Goal: Transaction & Acquisition: Purchase product/service

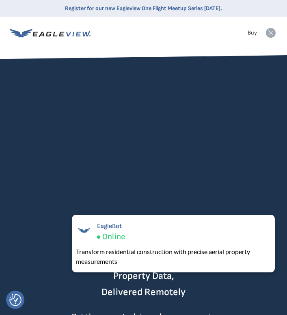
click at [273, 33] on icon at bounding box center [271, 33] width 10 height 10
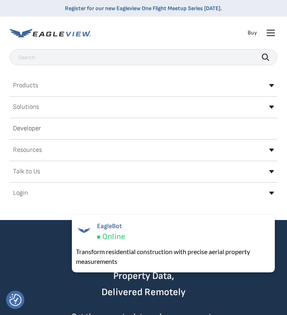
click at [24, 195] on h2 "Login" at bounding box center [20, 193] width 15 height 7
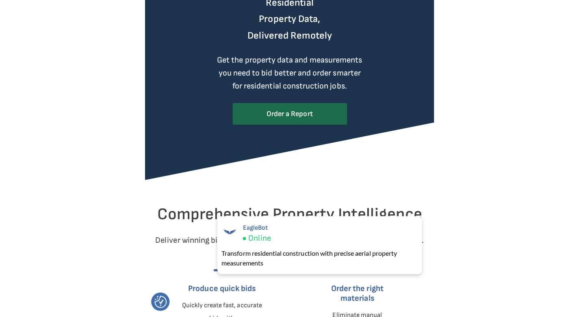
scroll to position [269, 0]
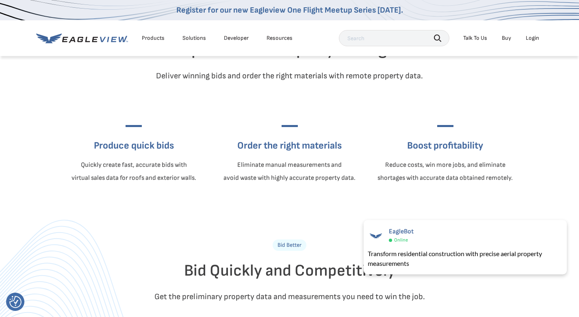
click at [287, 41] on div "Login" at bounding box center [532, 38] width 13 height 7
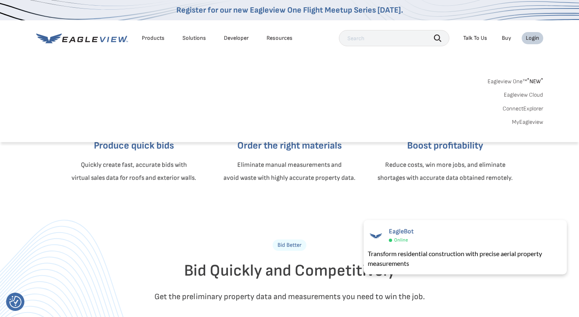
click at [287, 122] on link "MyEagleview" at bounding box center [527, 122] width 31 height 7
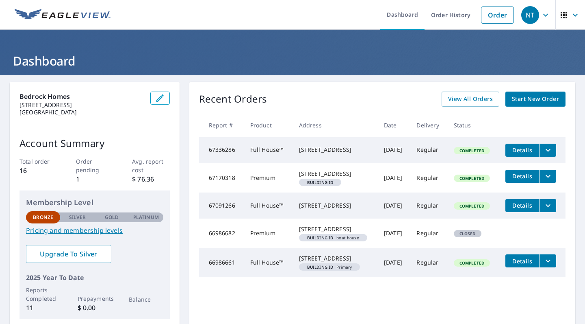
click at [521, 102] on span "Start New Order" at bounding box center [535, 99] width 47 height 10
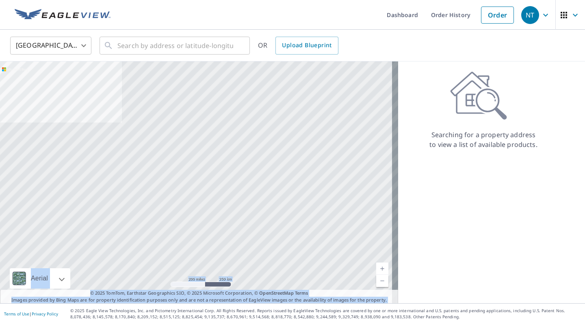
drag, startPoint x: 521, startPoint y: 102, endPoint x: 354, endPoint y: 35, distance: 180.7
click at [354, 35] on div "United States US ​ ​ OR Upload Blueprint Aerial Road A standard road map Aerial…" at bounding box center [292, 166] width 585 height 273
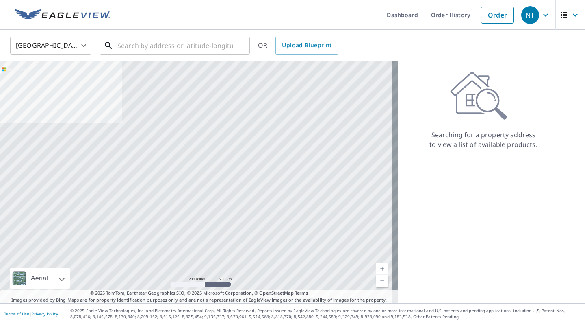
click at [190, 48] on input "text" at bounding box center [175, 45] width 116 height 23
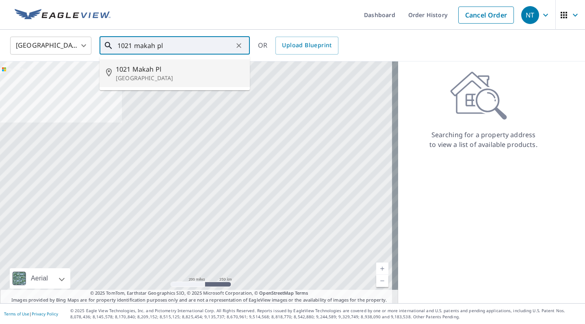
click at [185, 70] on span "1021 Makah Pl" at bounding box center [180, 69] width 128 height 10
type input "[STREET_ADDRESS][PERSON_NAME]"
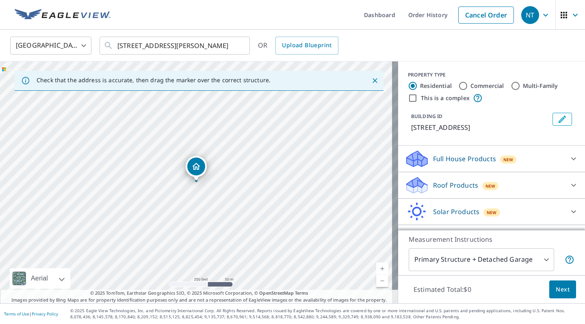
click at [371, 76] on icon "Close" at bounding box center [375, 80] width 8 height 8
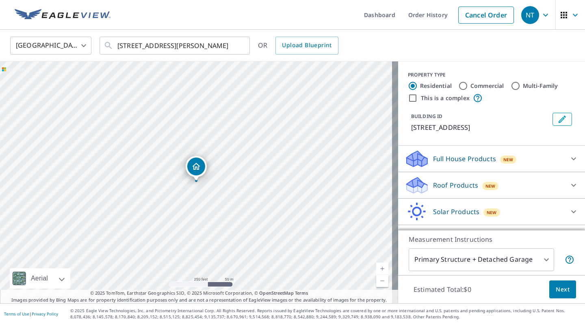
scroll to position [22, 0]
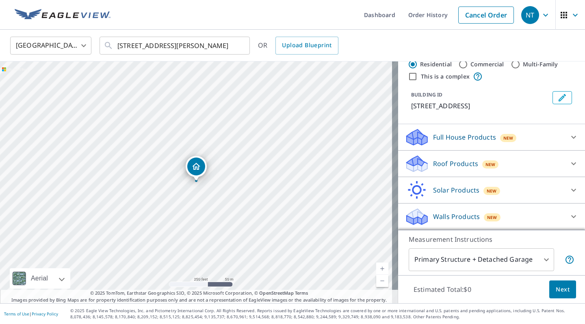
click at [527, 137] on div "Full House Products New" at bounding box center [484, 137] width 159 height 19
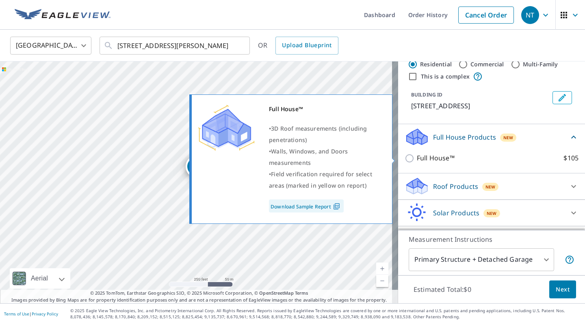
click at [417, 158] on p "Full House™" at bounding box center [436, 158] width 38 height 10
click at [413, 158] on input "Full House™ $105" at bounding box center [411, 158] width 12 height 10
checkbox input "true"
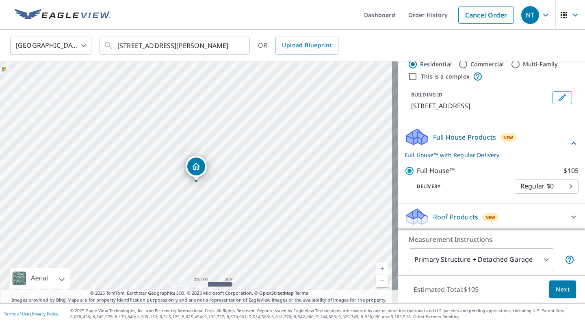
scroll to position [75, 0]
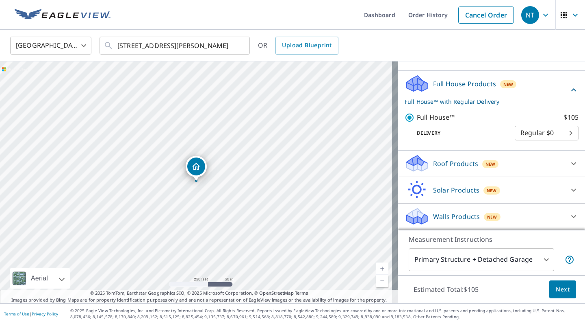
click at [534, 263] on body "NT NT Dashboard Order History Cancel Order NT United States US ​ 1021 Makah Pl …" at bounding box center [292, 162] width 585 height 324
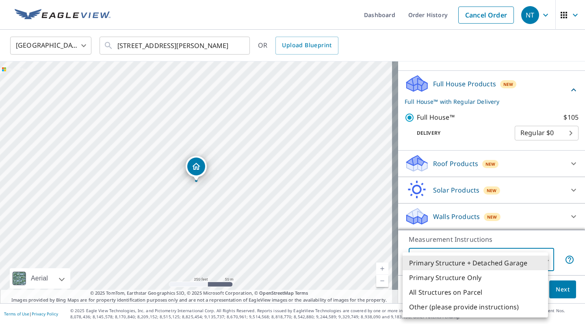
click at [480, 292] on li "All Structures on Parcel" at bounding box center [475, 291] width 145 height 15
type input "3"
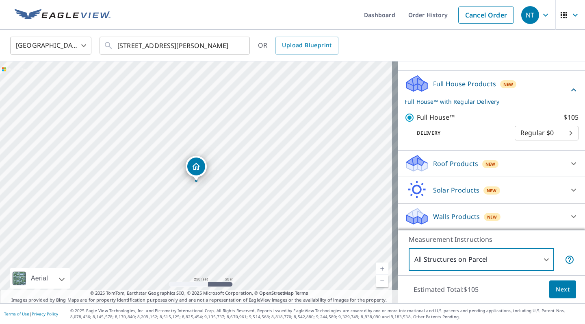
click at [556, 289] on span "Next" at bounding box center [563, 289] width 14 height 10
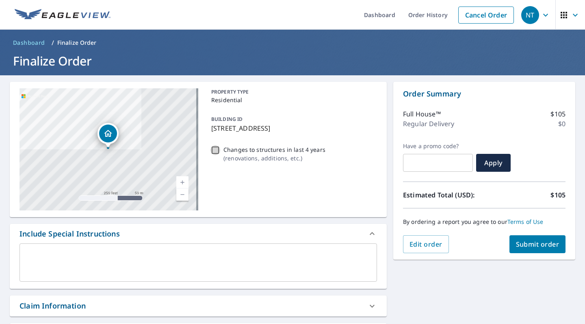
click at [213, 149] on input "Changes to structures in last 4 years ( renovations, additions, etc. )" at bounding box center [216, 150] width 10 height 10
checkbox input "true"
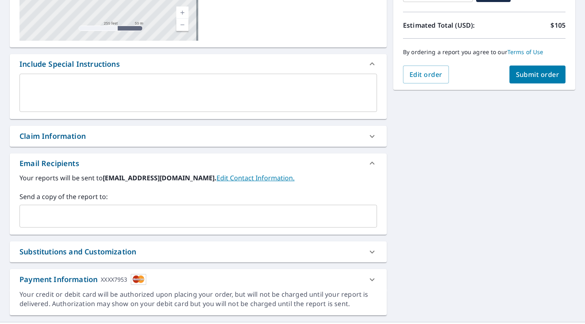
scroll to position [188, 0]
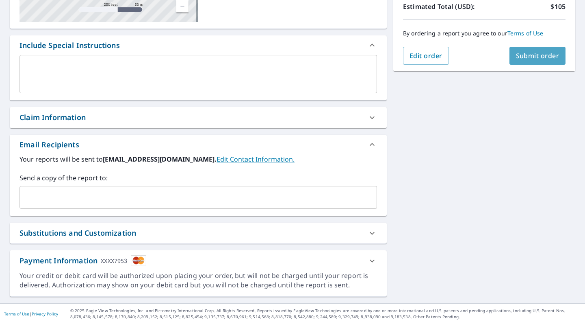
click at [539, 57] on span "Submit order" at bounding box center [537, 55] width 43 height 9
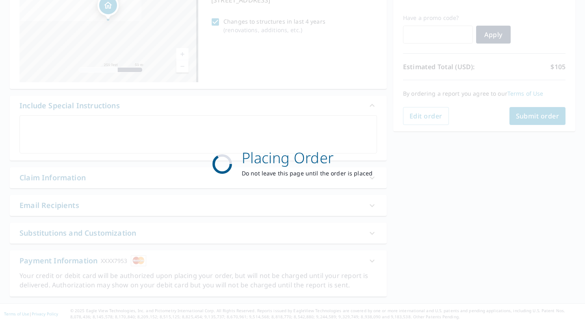
scroll to position [128, 0]
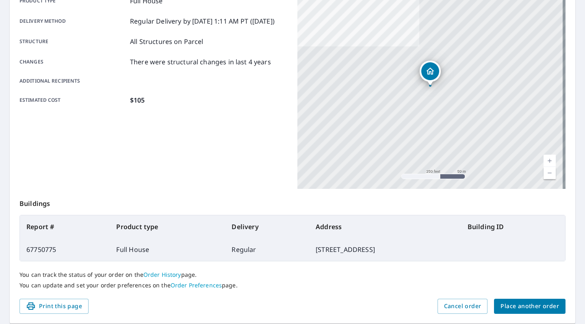
click at [499, 298] on button "Place another order" at bounding box center [530, 305] width 72 height 15
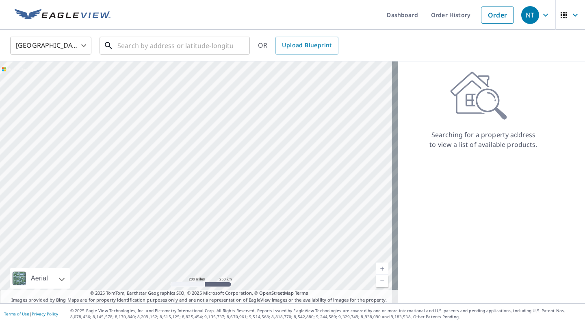
click at [213, 45] on input "text" at bounding box center [175, 45] width 116 height 23
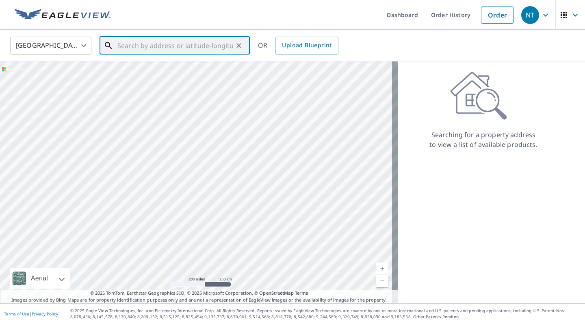
paste input "6919 Ray Nash Dr NW"
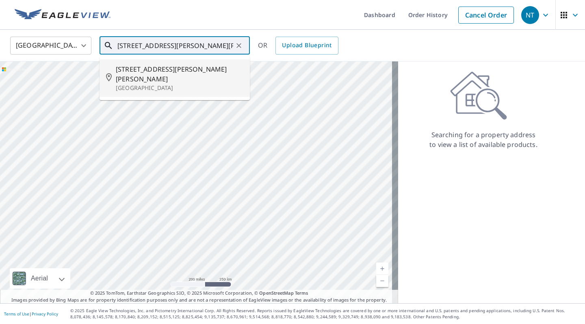
click at [189, 84] on p "Gig Harbor, WA 98335" at bounding box center [180, 88] width 128 height 8
type input "6919 Ray Nash Dr NW Gig Harbor, WA 98335"
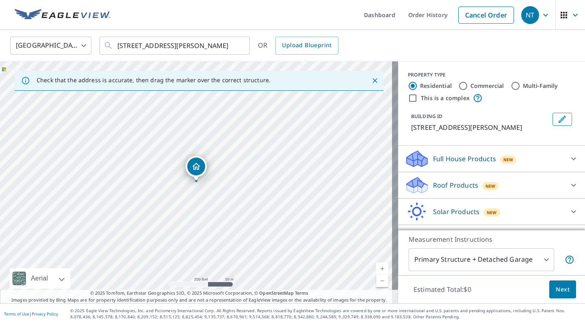
click at [525, 163] on div "Full House Products New" at bounding box center [484, 158] width 159 height 19
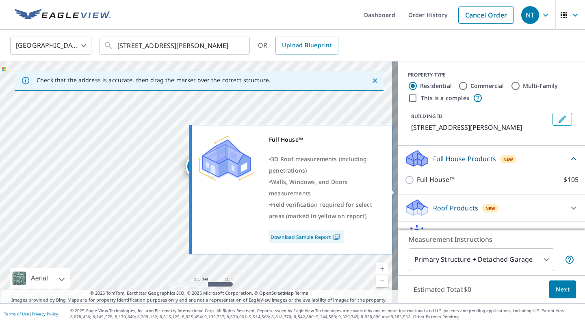
click at [426, 185] on p "Full House™" at bounding box center [436, 179] width 38 height 10
click at [417, 185] on input "Full House™ $105" at bounding box center [411, 180] width 12 height 10
checkbox input "true"
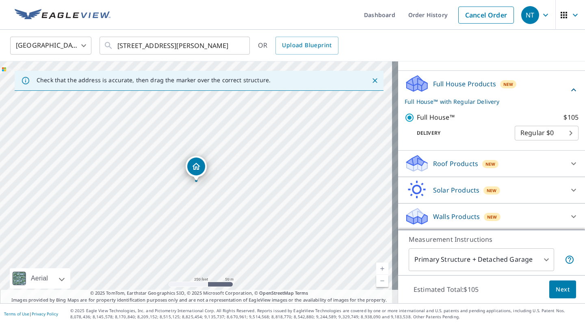
scroll to position [85, 0]
click at [491, 262] on body "NT NT Dashboard Order History Cancel Order NT United States US ​ 6919 Ray Nash …" at bounding box center [292, 162] width 585 height 324
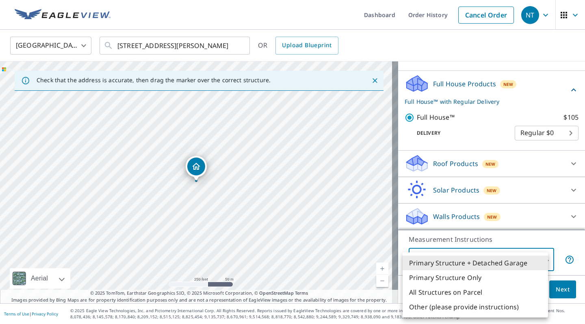
click at [475, 292] on li "All Structures on Parcel" at bounding box center [475, 291] width 145 height 15
type input "3"
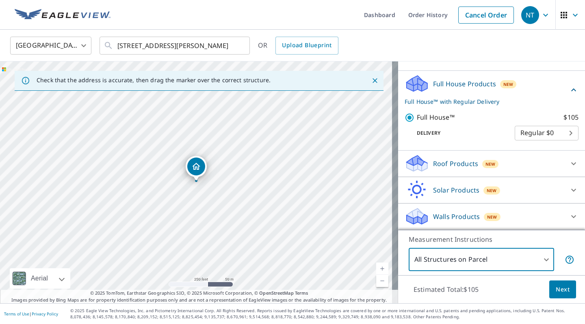
click at [563, 293] on span "Next" at bounding box center [563, 289] width 14 height 10
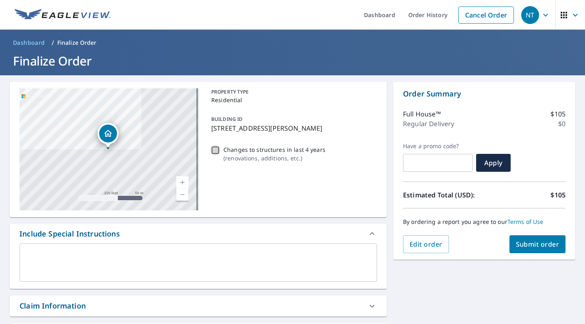
click at [211, 151] on input "Changes to structures in last 4 years ( renovations, additions, etc. )" at bounding box center [216, 150] width 10 height 10
checkbox input "true"
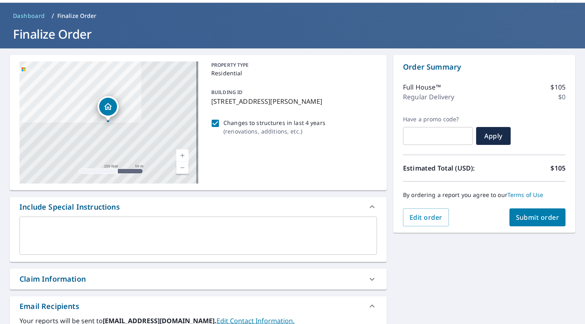
scroll to position [17, 0]
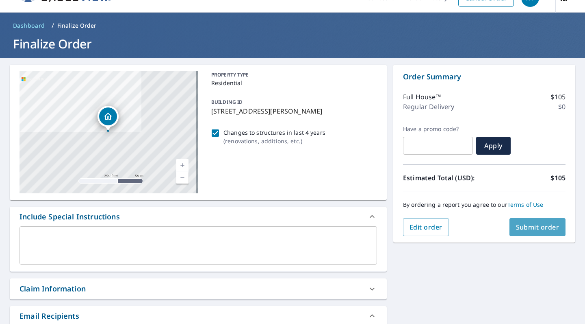
click at [544, 228] on span "Submit order" at bounding box center [537, 226] width 43 height 9
